Goal: Task Accomplishment & Management: Use online tool/utility

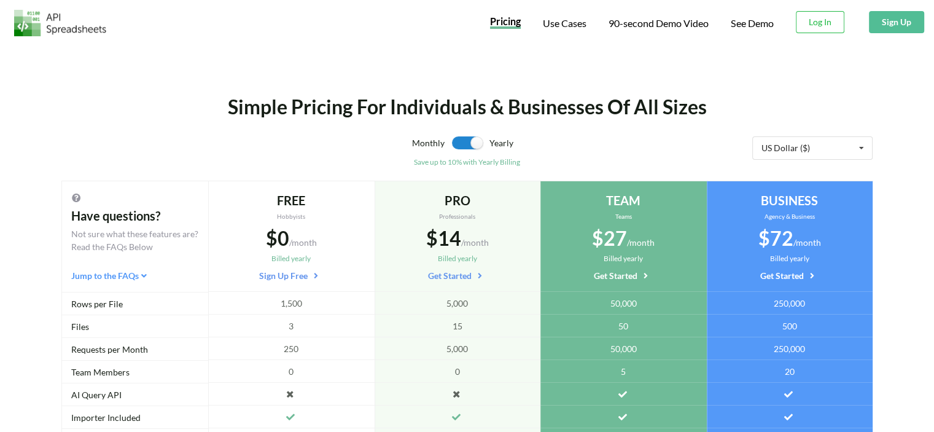
click at [899, 29] on button "Sign Up" at bounding box center [896, 22] width 55 height 22
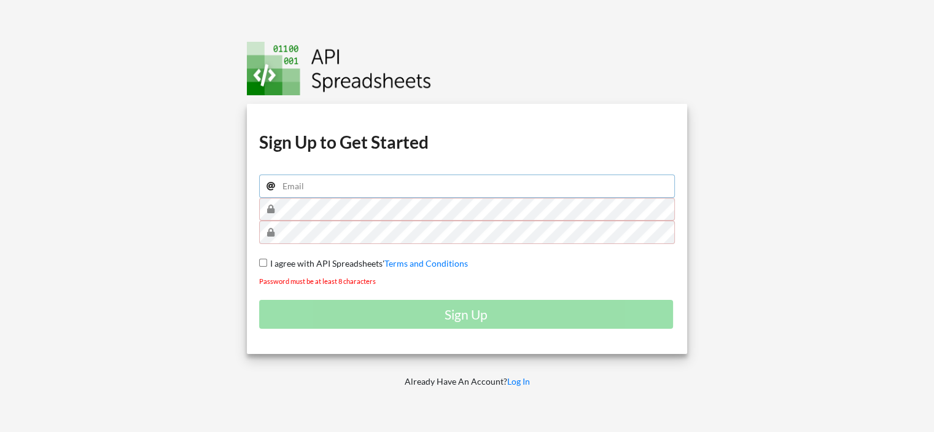
click at [386, 184] on input "email" at bounding box center [467, 185] width 416 height 23
type input "guilhermebarbosateixeira@gmail.com"
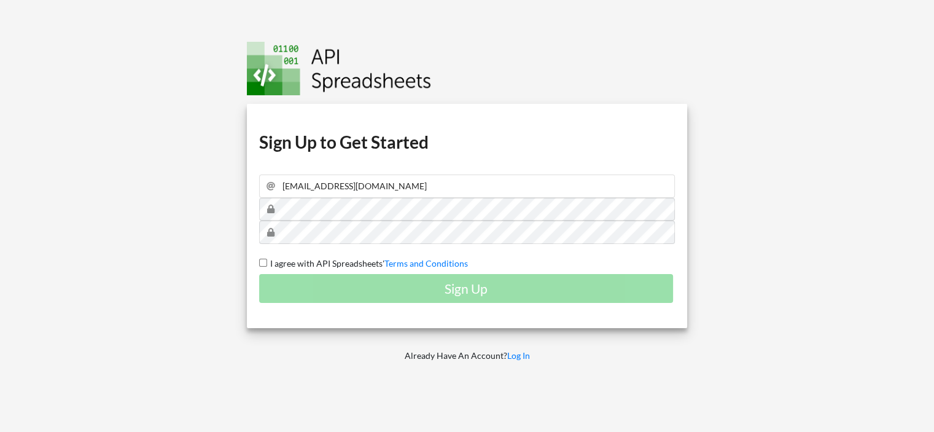
click at [262, 259] on input "I agree with API Spreadsheets' Terms and Conditions" at bounding box center [263, 262] width 8 height 8
checkbox input "true"
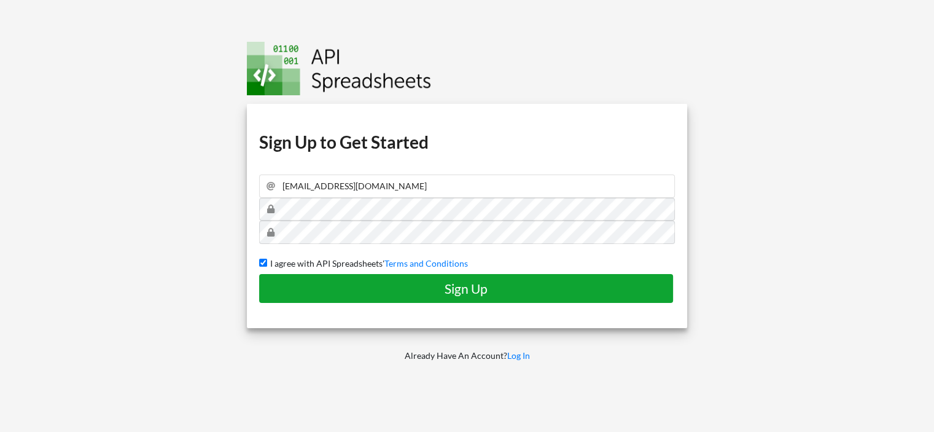
click at [333, 278] on button "Sign Up" at bounding box center [466, 288] width 414 height 29
checkbox input "false"
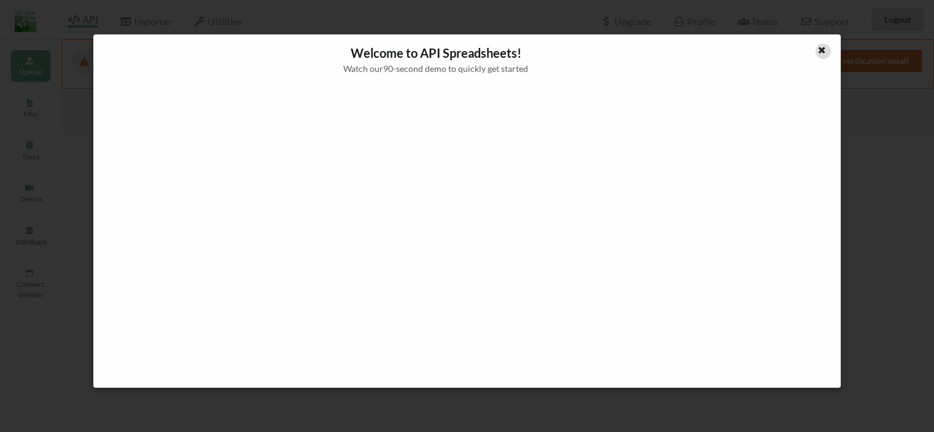
click at [824, 49] on icon at bounding box center [822, 48] width 10 height 9
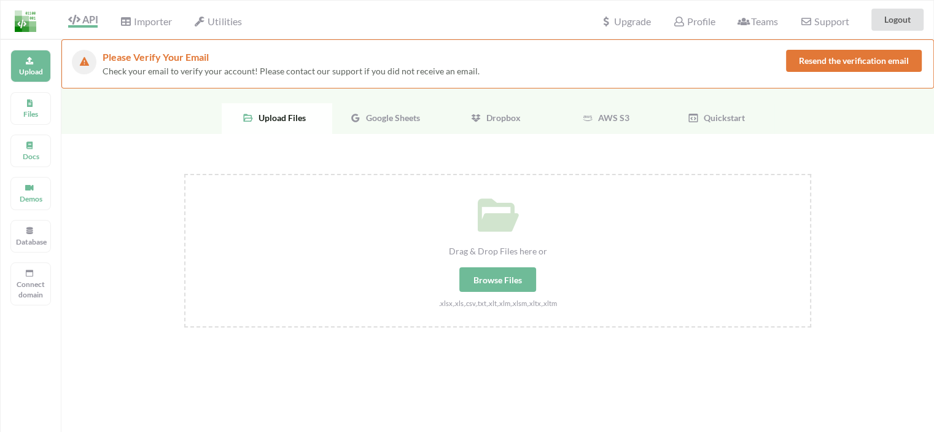
click at [377, 117] on span "Google Sheets" at bounding box center [390, 117] width 59 height 10
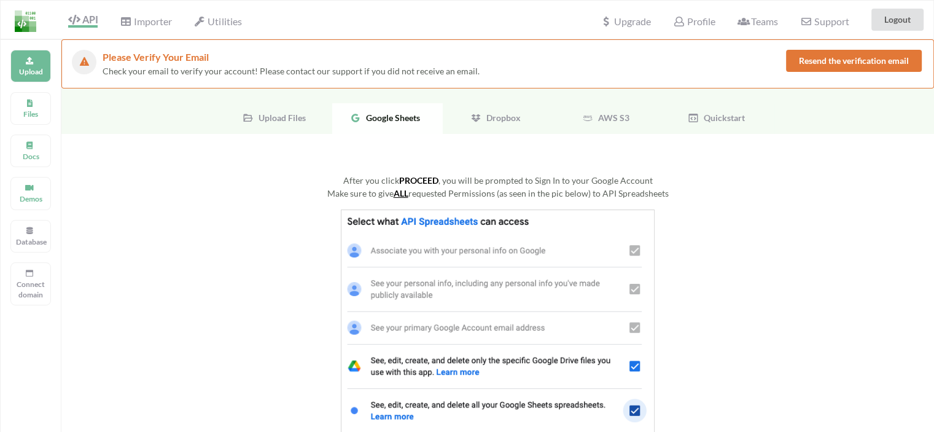
scroll to position [123, 0]
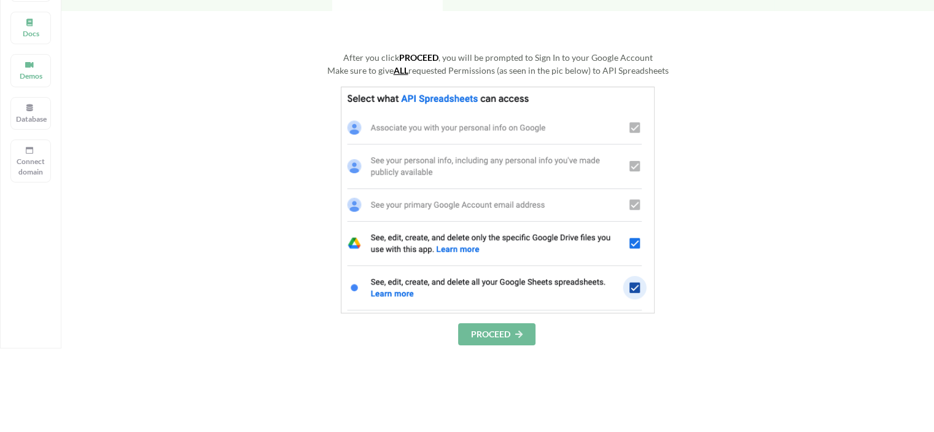
click at [507, 333] on button "PROCEED" at bounding box center [496, 334] width 77 height 22
click at [497, 330] on button "PROCEED" at bounding box center [496, 334] width 77 height 22
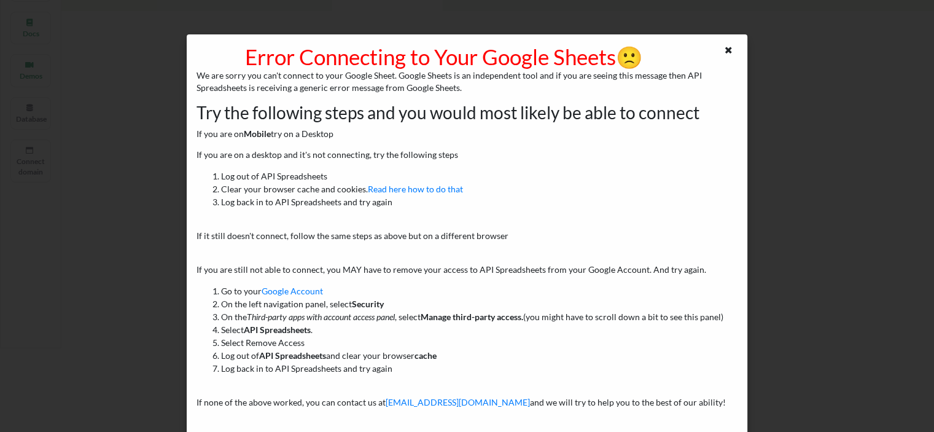
scroll to position [7, 0]
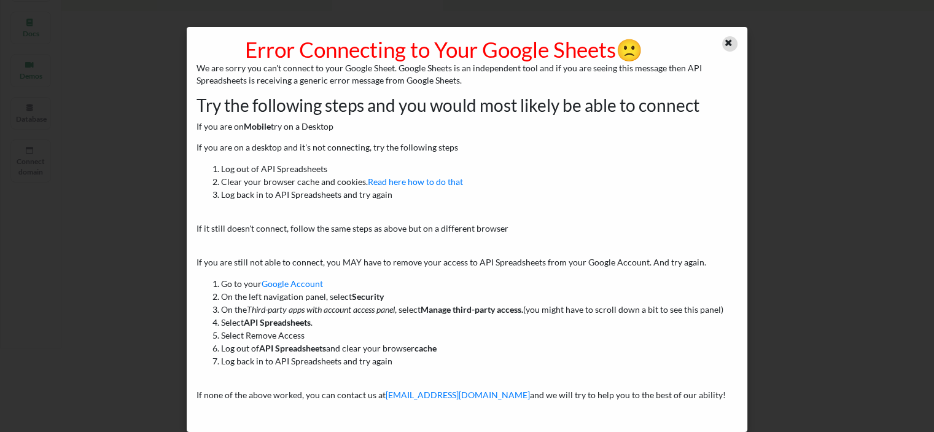
click at [724, 40] on icon at bounding box center [728, 41] width 10 height 9
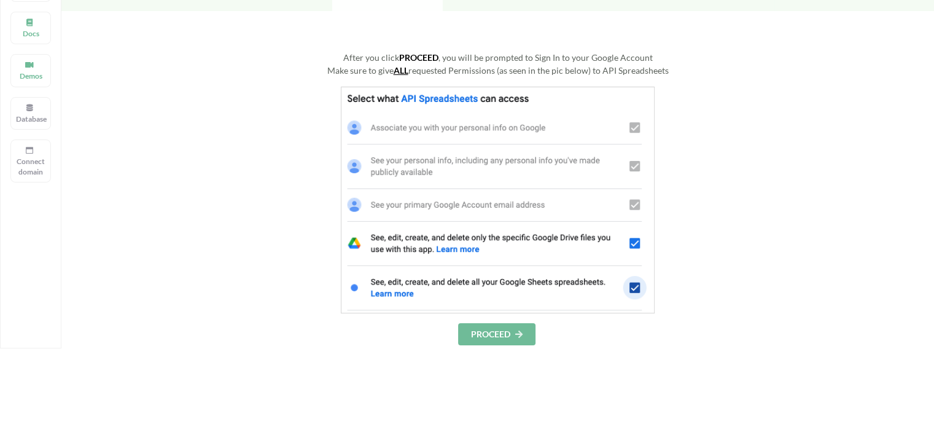
click at [526, 333] on button "PROCEED" at bounding box center [496, 334] width 77 height 22
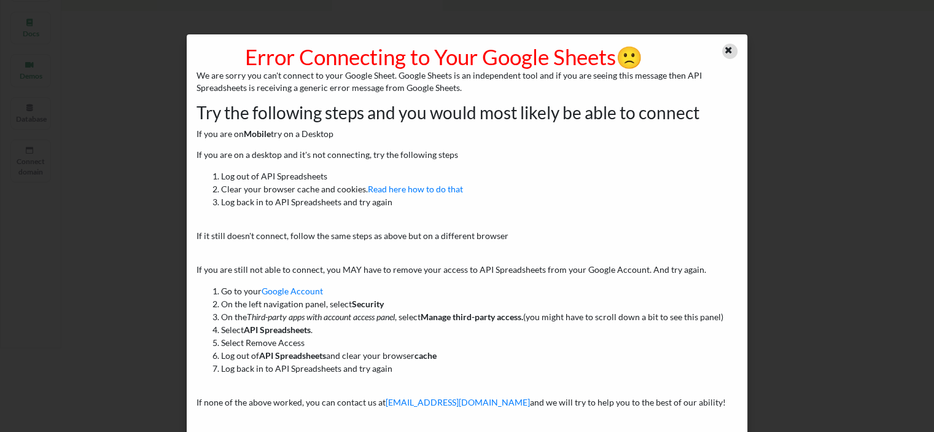
click at [727, 47] on icon at bounding box center [728, 48] width 10 height 9
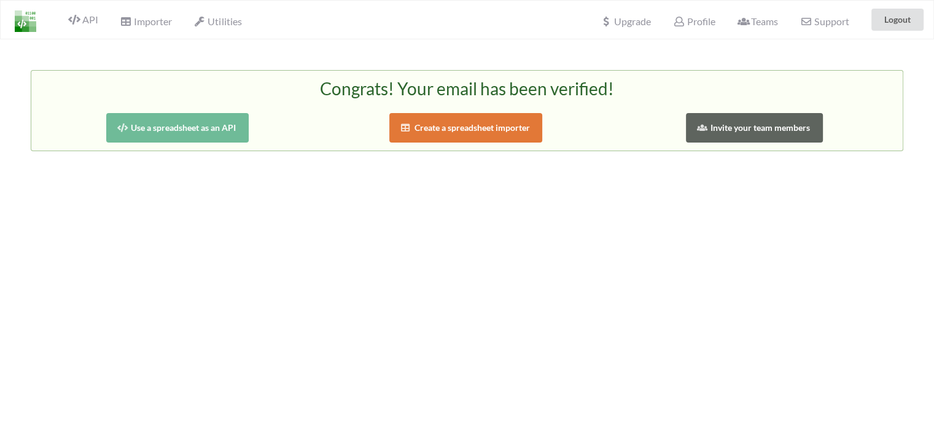
click at [174, 121] on button "Use a spreadsheet as an API" at bounding box center [177, 127] width 143 height 29
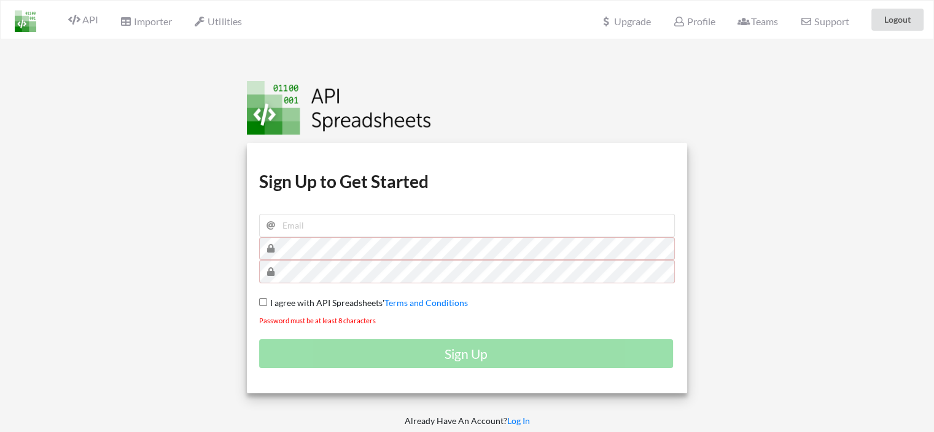
click at [262, 105] on img at bounding box center [339, 107] width 184 height 53
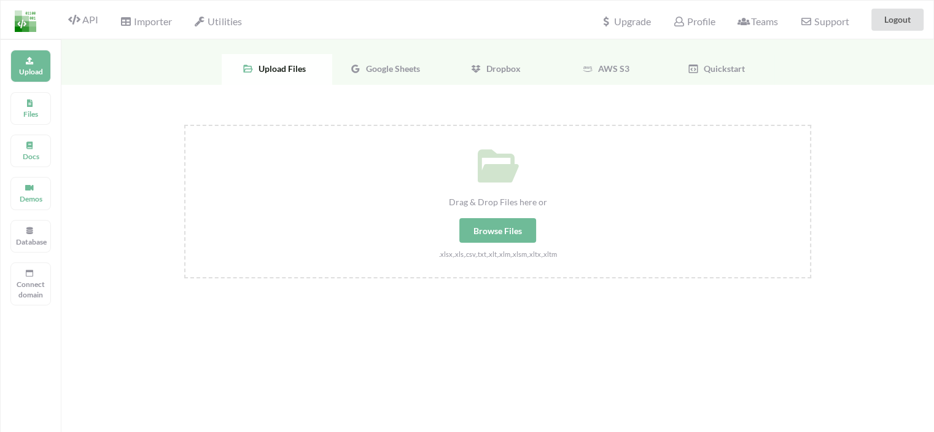
click at [385, 65] on span "Google Sheets" at bounding box center [390, 68] width 59 height 10
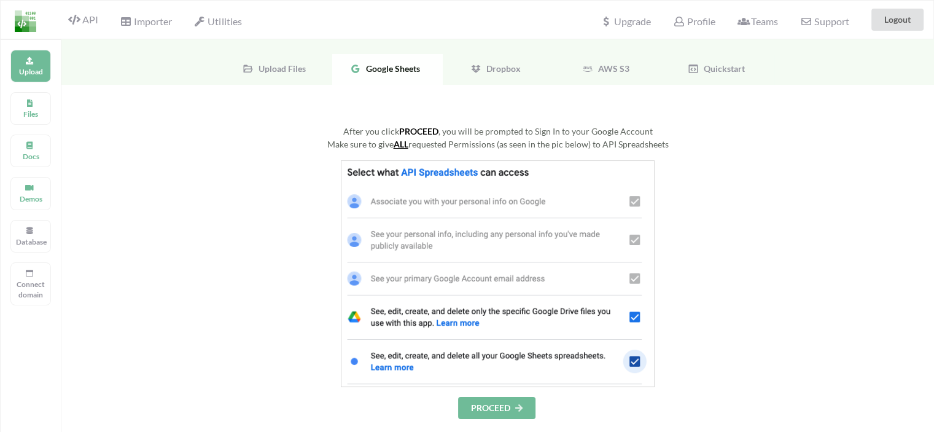
click at [483, 414] on button "PROCEED" at bounding box center [496, 408] width 77 height 22
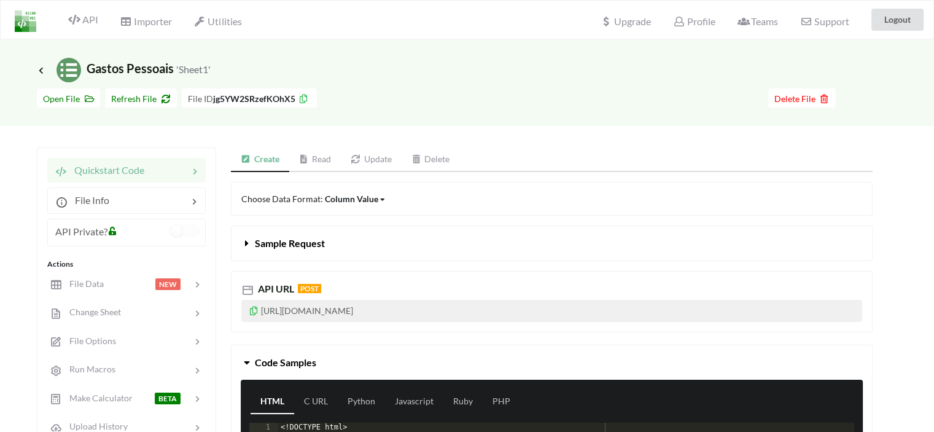
click at [314, 158] on link "Read" at bounding box center [315, 159] width 52 height 25
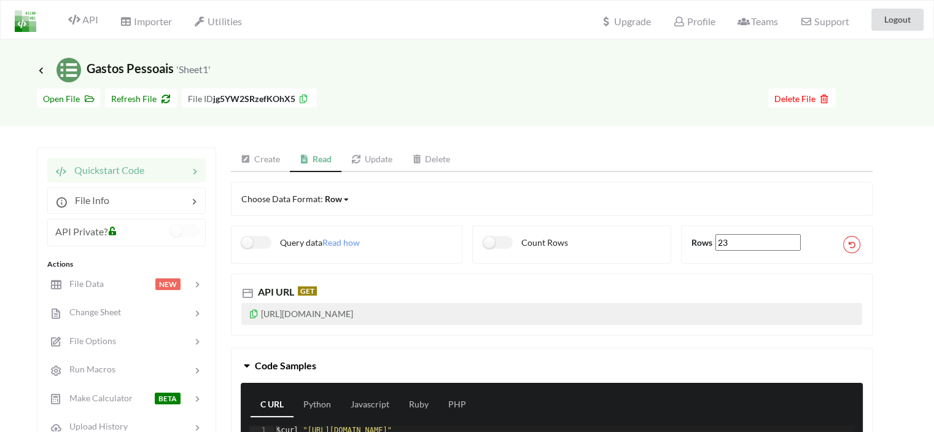
click at [143, 237] on div at bounding box center [145, 234] width 50 height 20
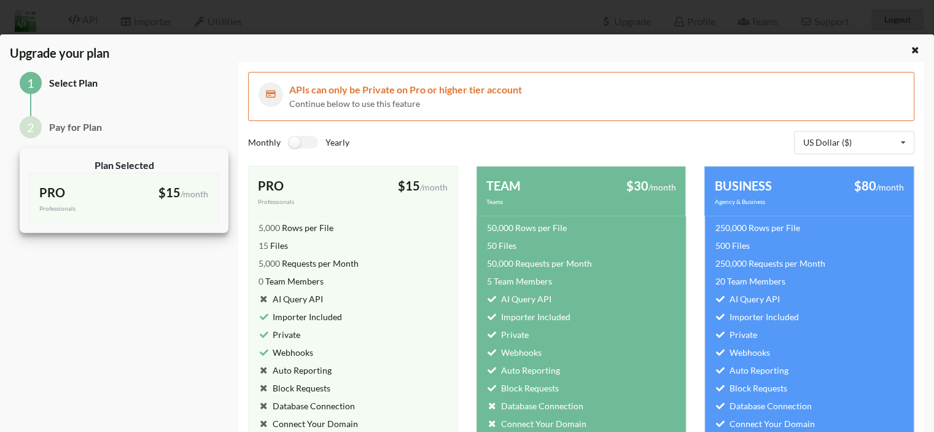
click at [910, 48] on icon at bounding box center [915, 48] width 10 height 9
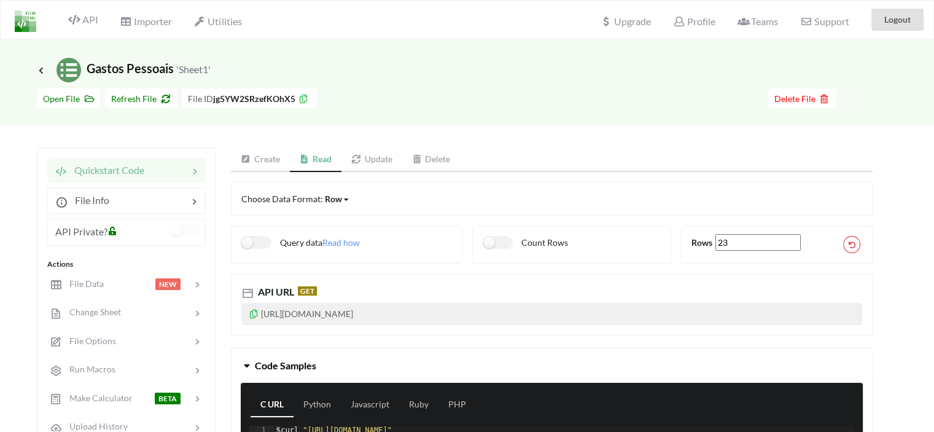
click at [460, 316] on p "[URL][DOMAIN_NAME]" at bounding box center [551, 314] width 621 height 22
drag, startPoint x: 492, startPoint y: 309, endPoint x: 465, endPoint y: 314, distance: 28.0
click at [465, 314] on p "[URL][DOMAIN_NAME]" at bounding box center [551, 314] width 621 height 22
click at [492, 311] on p "[URL][DOMAIN_NAME]" at bounding box center [551, 314] width 621 height 22
click at [252, 311] on icon at bounding box center [254, 312] width 10 height 9
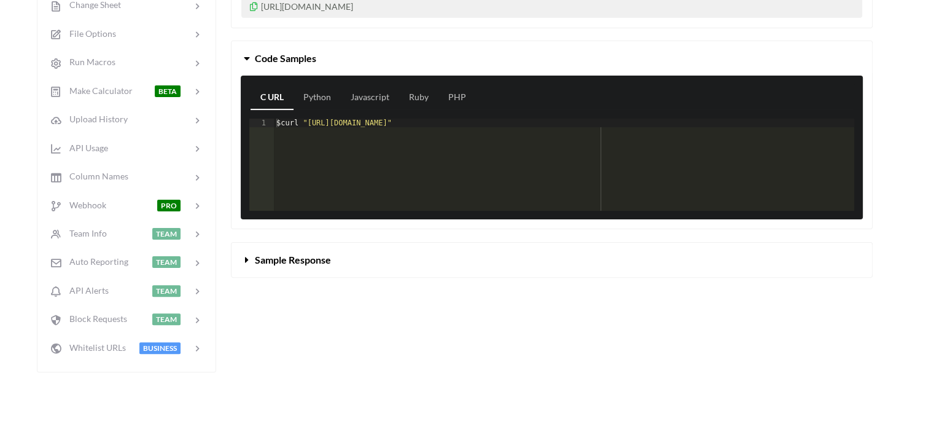
scroll to position [246, 0]
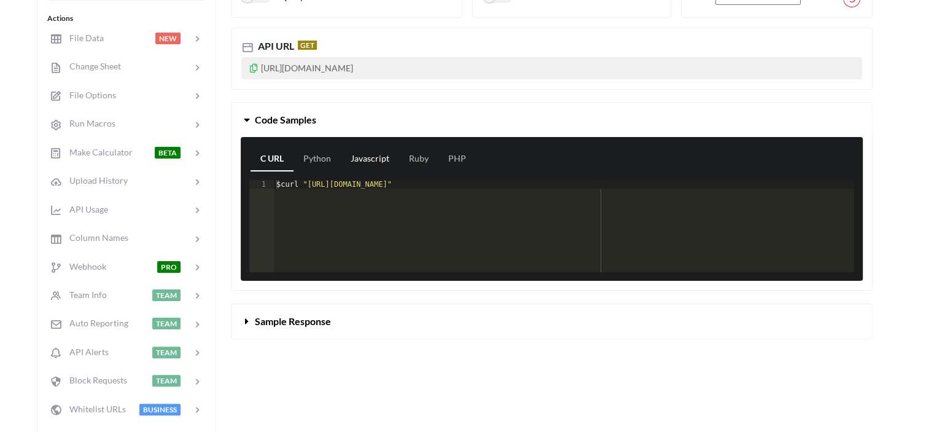
click at [365, 159] on link "Javascript" at bounding box center [370, 159] width 58 height 25
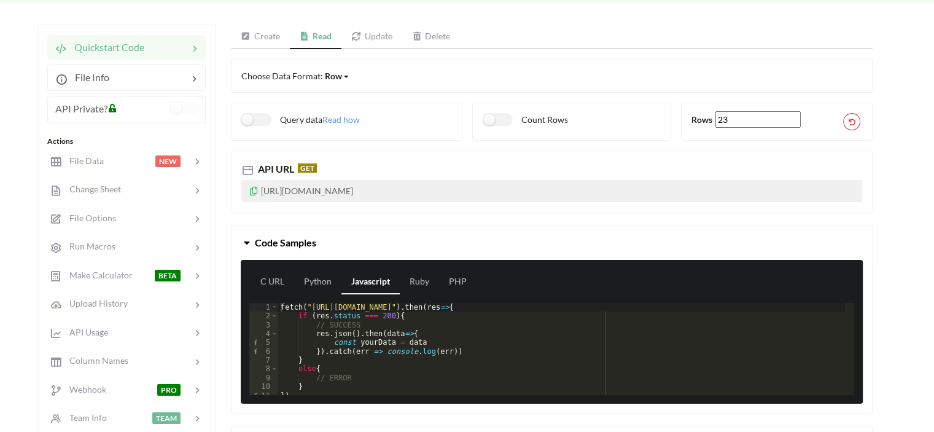
scroll to position [0, 0]
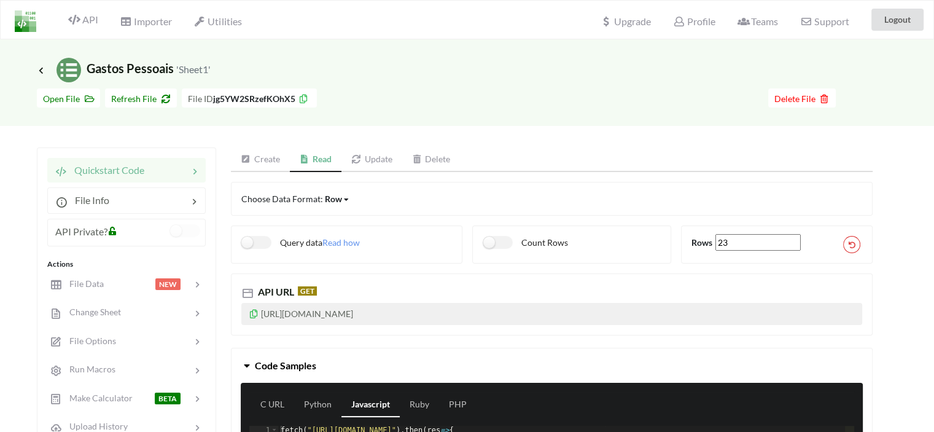
click at [269, 160] on link "Create" at bounding box center [260, 159] width 59 height 25
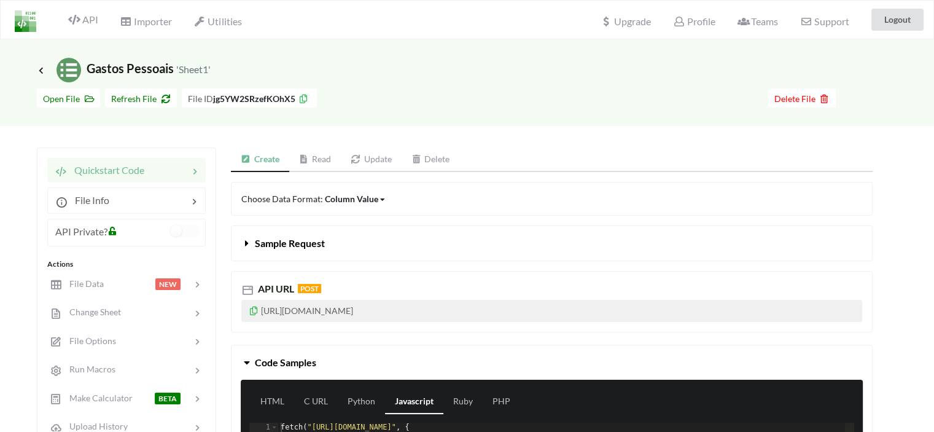
click at [314, 158] on link "Read" at bounding box center [315, 159] width 52 height 25
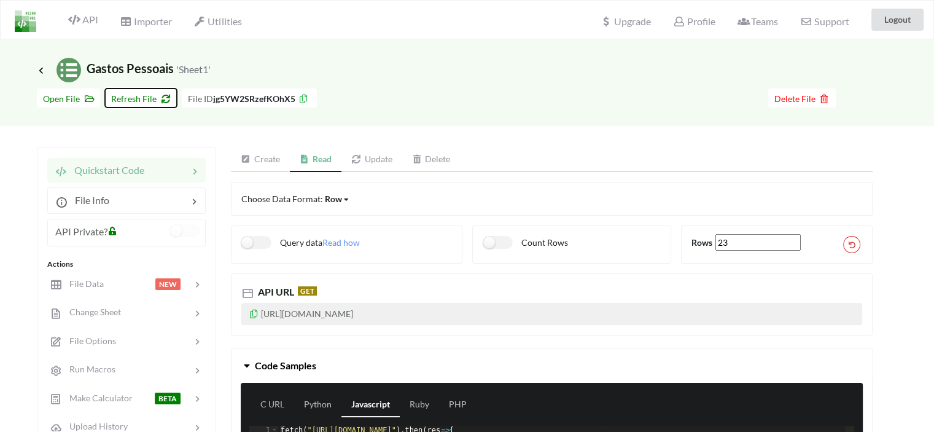
click at [152, 101] on span "Refresh File" at bounding box center [141, 98] width 60 height 10
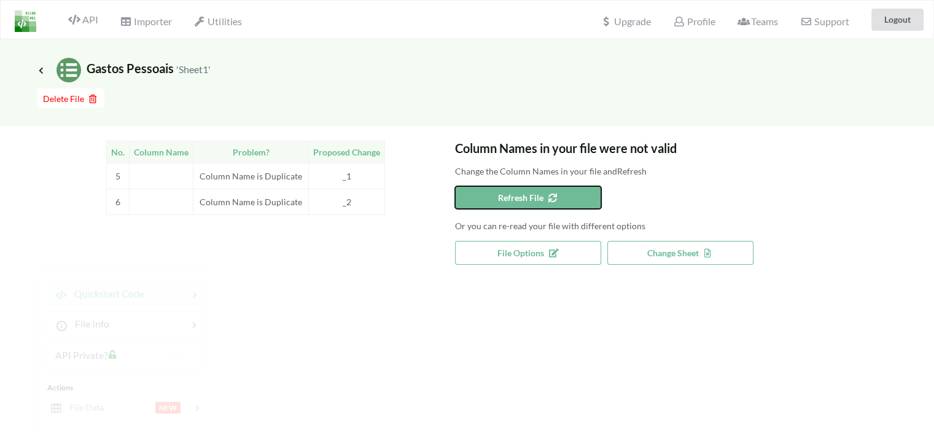
click at [513, 193] on span "Refresh File" at bounding box center [528, 197] width 60 height 10
click at [493, 199] on button "Refresh File" at bounding box center [528, 197] width 146 height 23
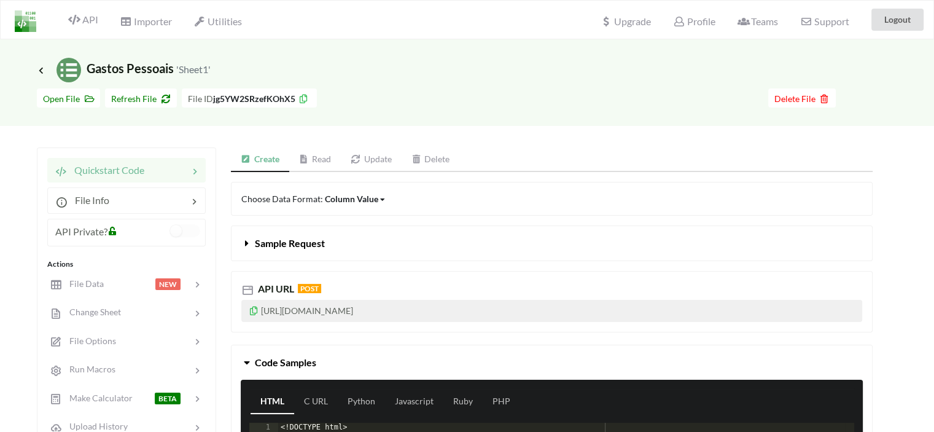
click at [262, 160] on link "Create" at bounding box center [260, 159] width 58 height 25
click at [314, 160] on link "Read" at bounding box center [315, 159] width 52 height 25
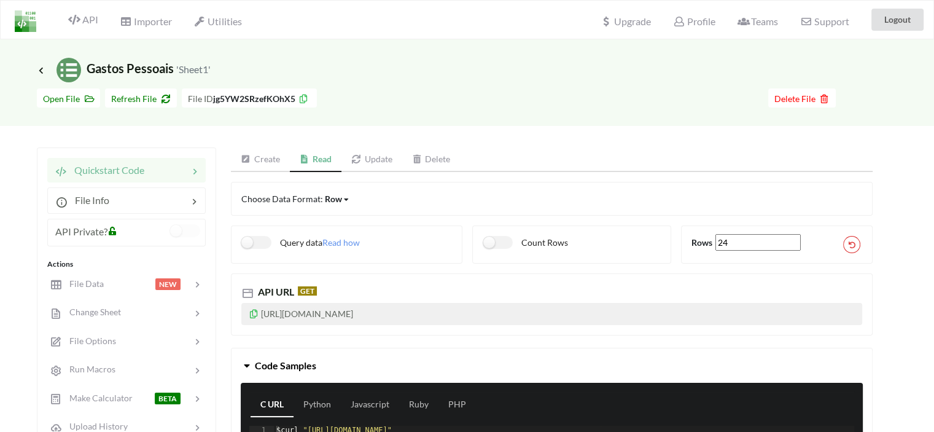
click at [263, 159] on link "Create" at bounding box center [260, 159] width 59 height 25
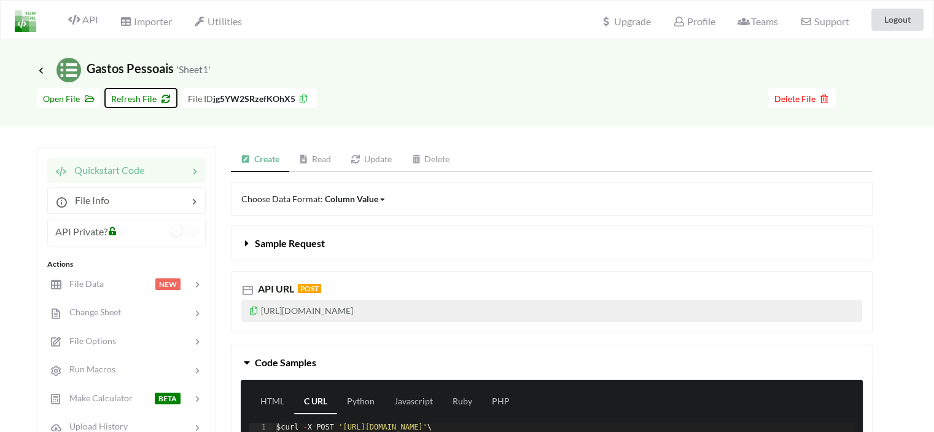
click at [158, 98] on icon at bounding box center [163, 97] width 10 height 9
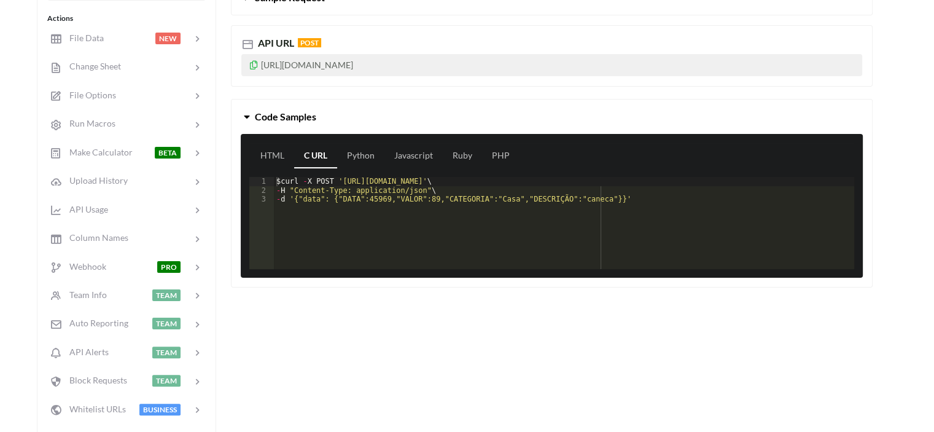
scroll to position [61, 0]
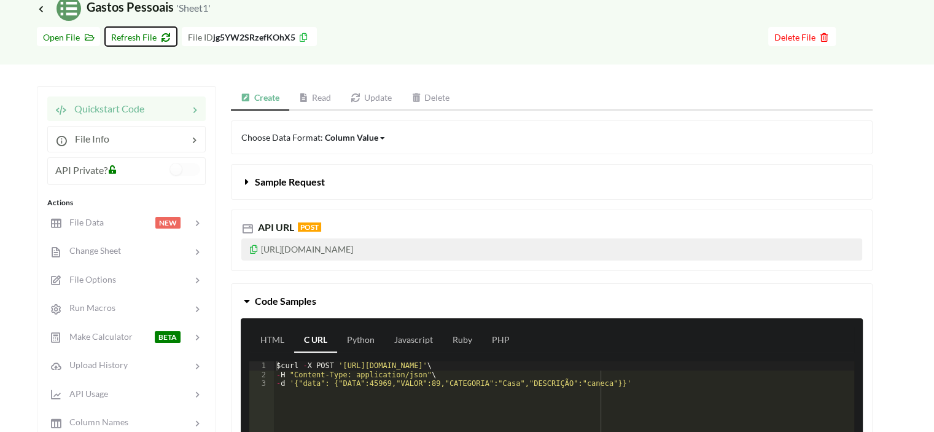
click at [139, 34] on span "Refresh File" at bounding box center [141, 37] width 60 height 10
click at [309, 103] on link "Read" at bounding box center [315, 98] width 52 height 25
